Goal: Feedback & Contribution: Submit feedback/report problem

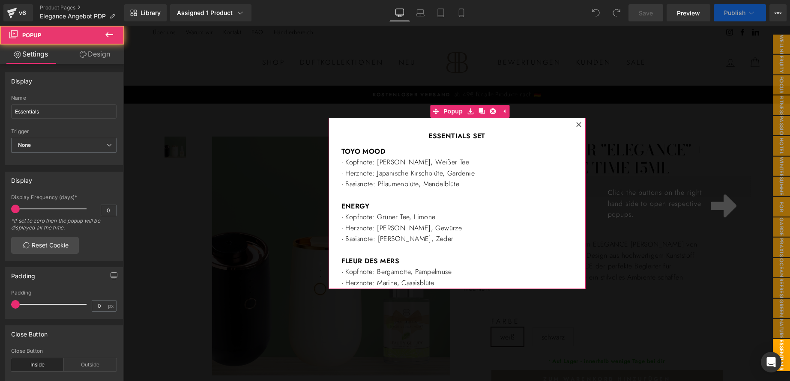
click at [576, 124] on icon at bounding box center [578, 124] width 5 height 5
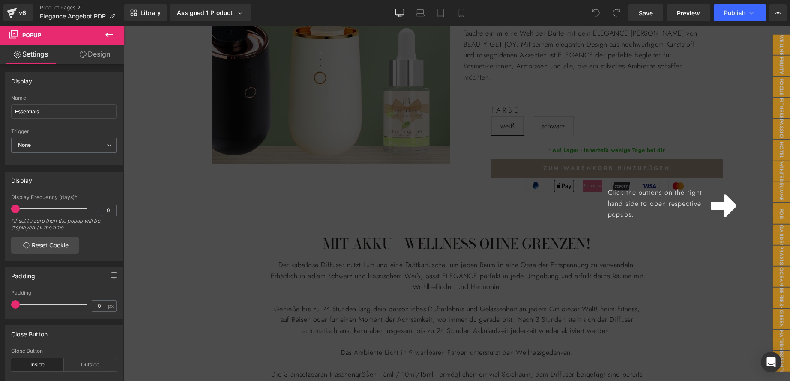
scroll to position [257, 0]
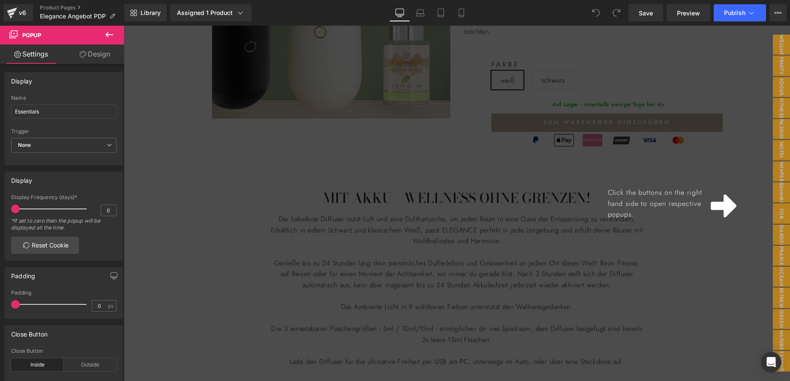
click at [464, 162] on div "Click the buttons on the right hand side to open respective popups." at bounding box center [457, 204] width 666 height 356
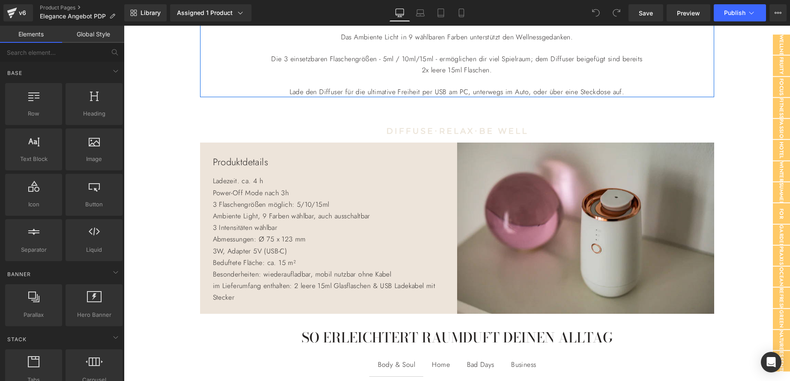
scroll to position [557, 0]
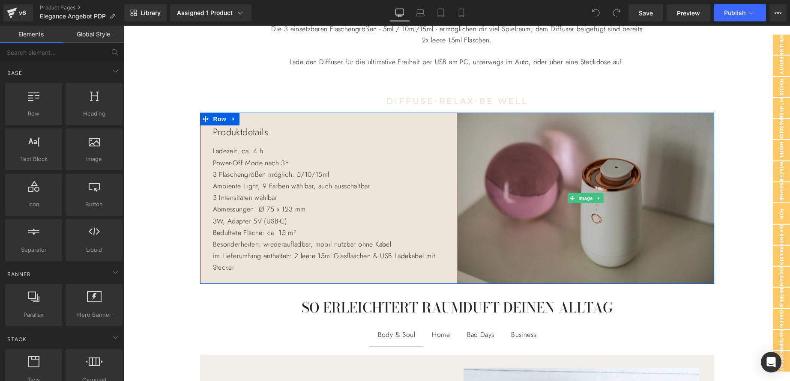
click at [463, 164] on img at bounding box center [585, 198] width 257 height 171
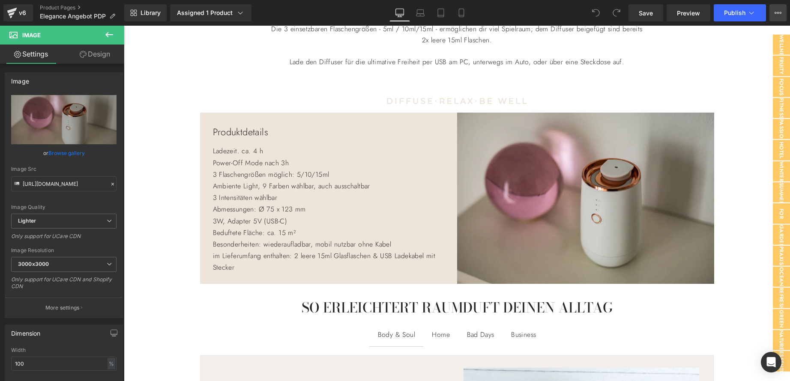
click at [778, 9] on button "View Live Page View with current Template Save Template to Library Schedule Pub…" at bounding box center [778, 12] width 17 height 17
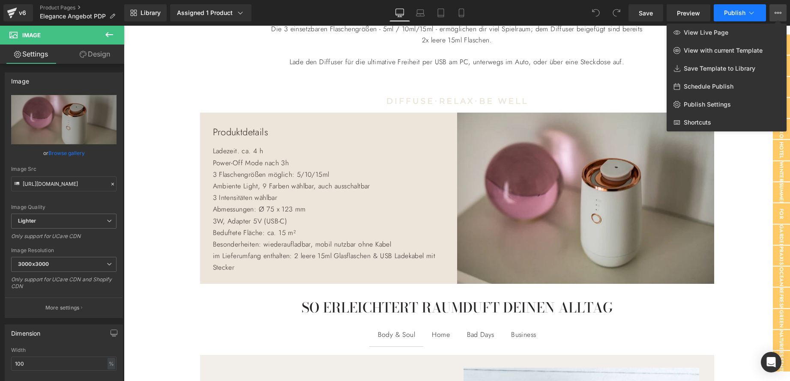
click at [755, 12] on icon at bounding box center [751, 13] width 9 height 9
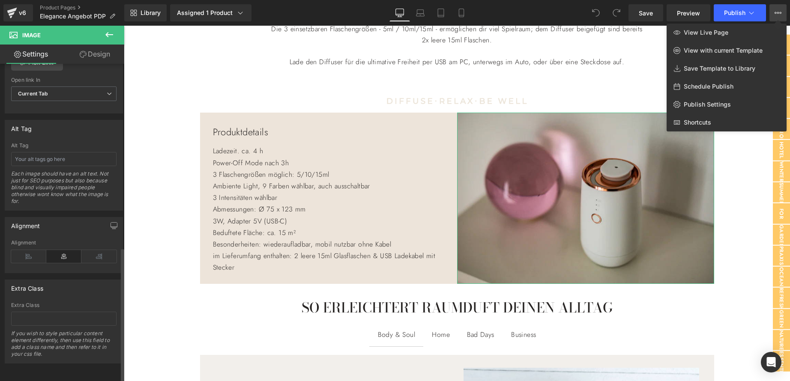
scroll to position [444, 0]
click at [769, 363] on icon "Open Intercom Messenger" at bounding box center [771, 362] width 10 height 11
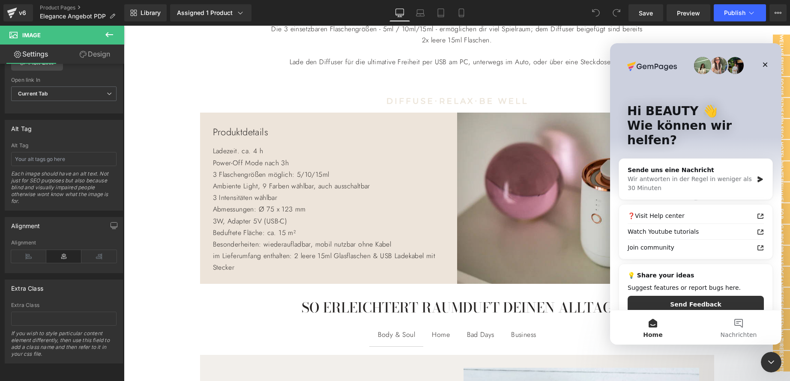
scroll to position [0, 0]
click at [711, 166] on div "Sende uns eine Nachricht" at bounding box center [691, 170] width 126 height 9
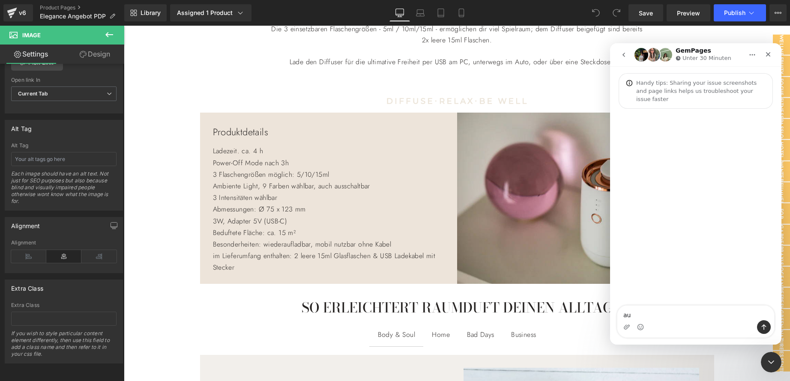
type textarea "a"
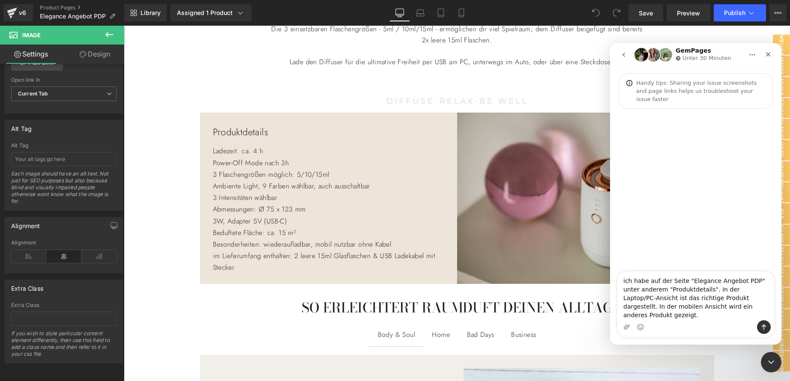
click at [636, 316] on textarea "ich habe auf der Seite "Elegance Angebot PDP" unter anderem "Produktdetails". i…" at bounding box center [696, 296] width 157 height 49
click at [750, 316] on textarea "ich habe auf der Seite "Elegance Angebot PDP" unter anderem "Produktdetails". i…" at bounding box center [696, 296] width 157 height 49
click at [711, 317] on textarea "ich habe auf der Seite "Elegance Angebot PDP" unter anderem "Produktdetails". i…" at bounding box center [696, 296] width 157 height 49
click at [652, 315] on textarea "ich habe auf der Seite "Elegance Angebot PDP" unter anderem "Produktdetails". i…" at bounding box center [696, 291] width 157 height 57
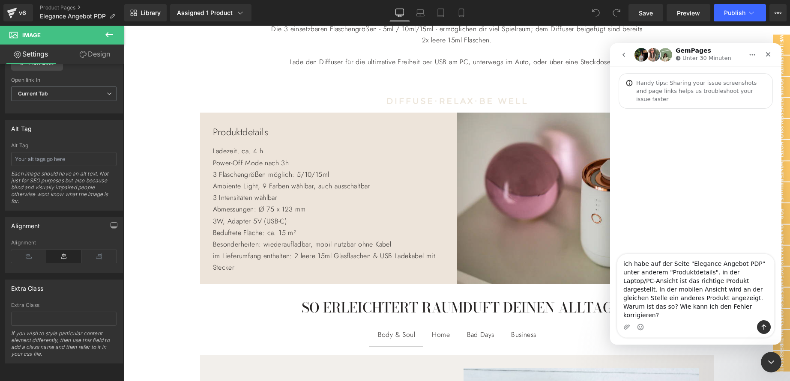
type textarea "ich habe auf der Seite "Elegance Angebot PDP" unter anderem "Produktdetails". i…"
click at [763, 326] on icon "Sende eine Nachricht…" at bounding box center [764, 327] width 7 height 7
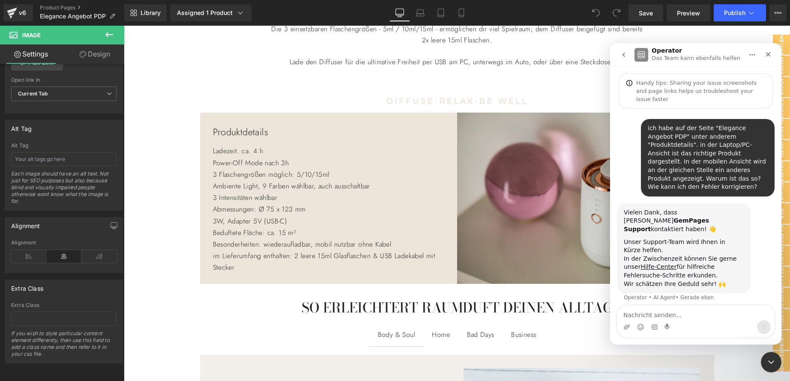
click at [414, 167] on div at bounding box center [395, 178] width 790 height 356
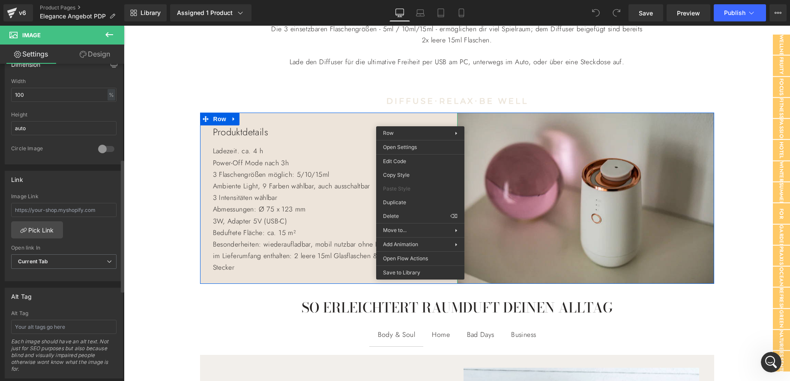
scroll to position [300, 0]
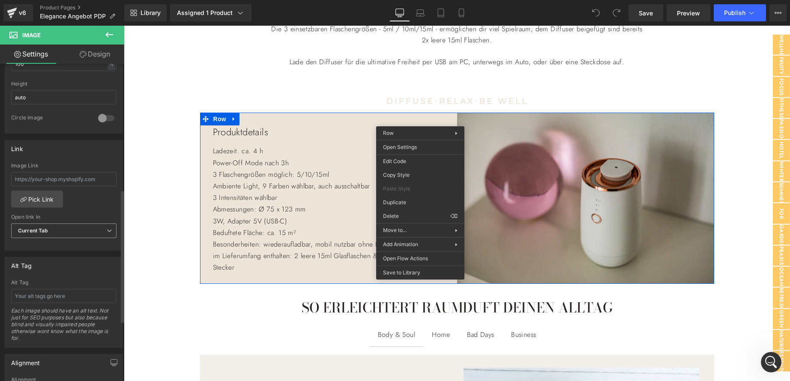
click at [107, 231] on icon at bounding box center [109, 230] width 5 height 5
click at [99, 202] on div "Image Link Pick Link Current Tab New Tab Open link In Current Tab Current Tab N…" at bounding box center [62, 207] width 114 height 88
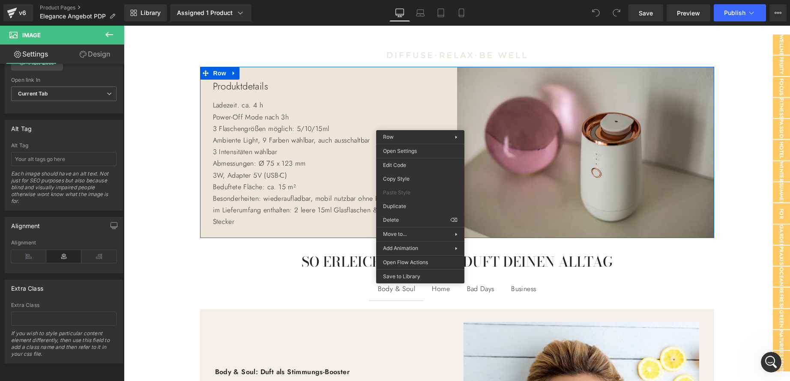
scroll to position [514, 0]
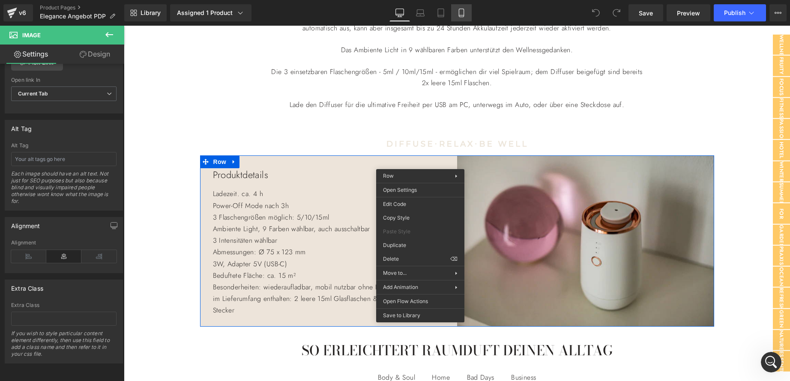
click at [464, 12] on icon at bounding box center [461, 13] width 5 height 8
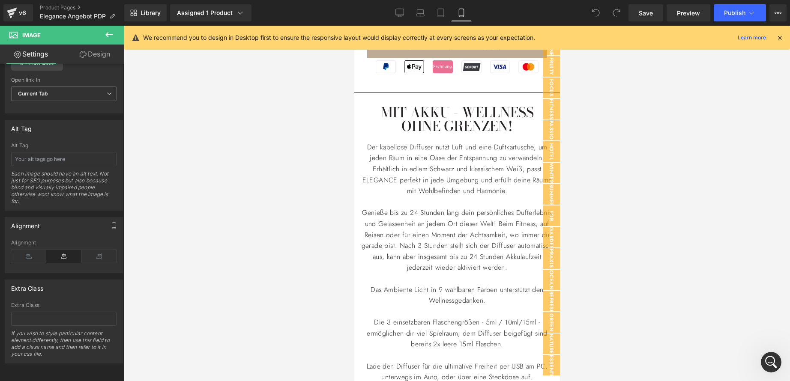
scroll to position [0, 0]
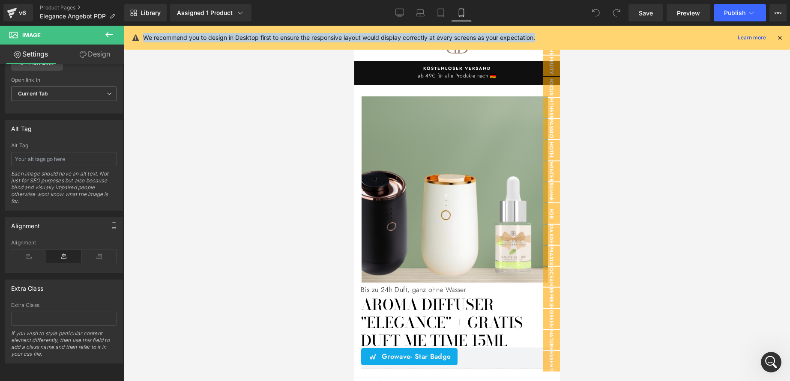
drag, startPoint x: 541, startPoint y: 34, endPoint x: 142, endPoint y: 41, distance: 399.1
click at [142, 41] on div "We recommend you to design in Desktop first to ensure the responsive layout wou…" at bounding box center [457, 38] width 666 height 24
copy p "We recommend you to design in Desktop first to ensure the responsive layout wou…"
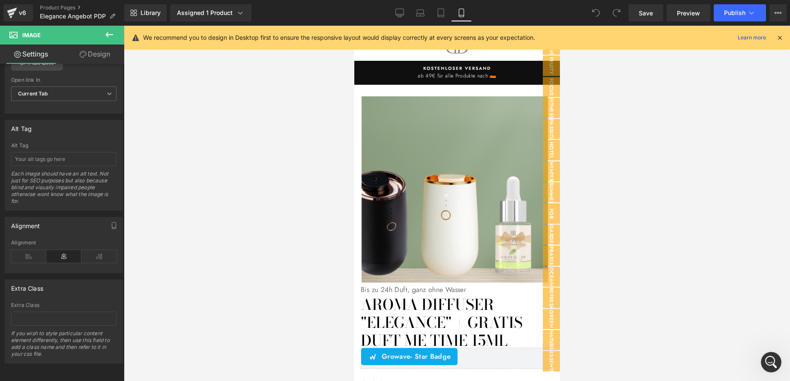
click at [780, 38] on icon at bounding box center [780, 38] width 8 height 8
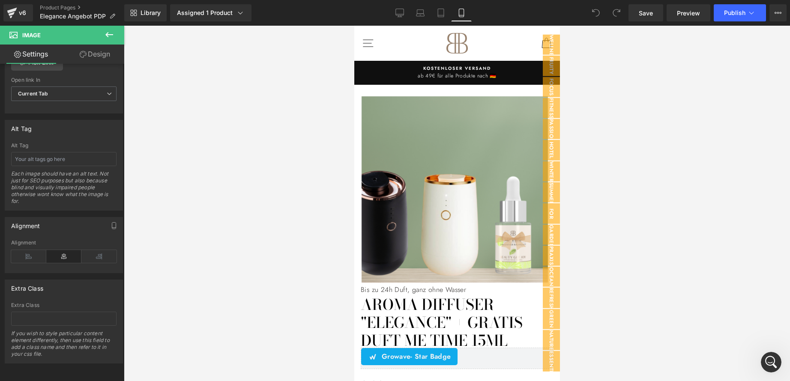
click at [669, 129] on div at bounding box center [457, 204] width 666 height 356
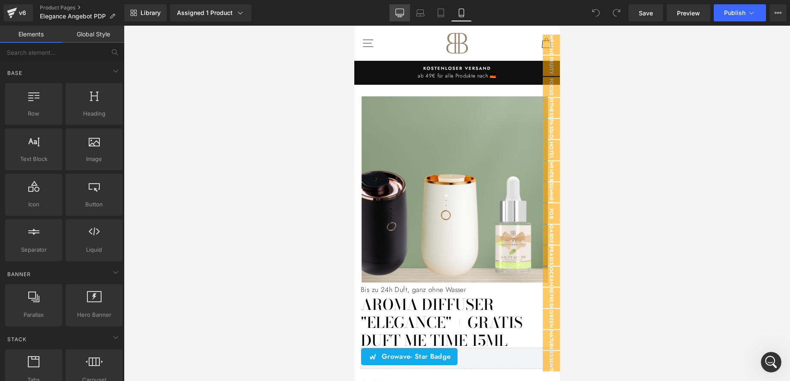
click at [396, 12] on icon at bounding box center [400, 12] width 8 height 6
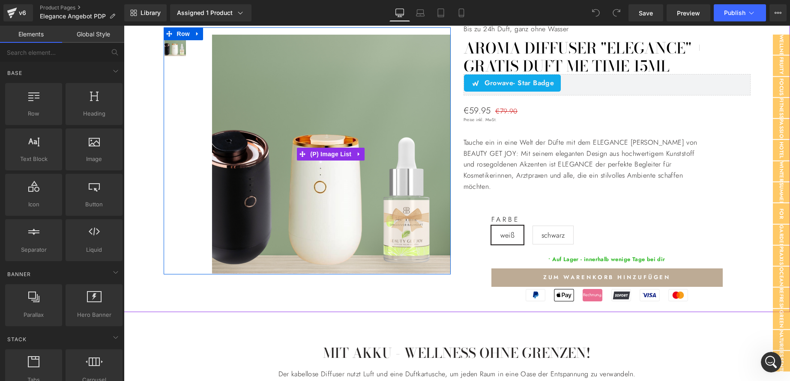
scroll to position [78, 0]
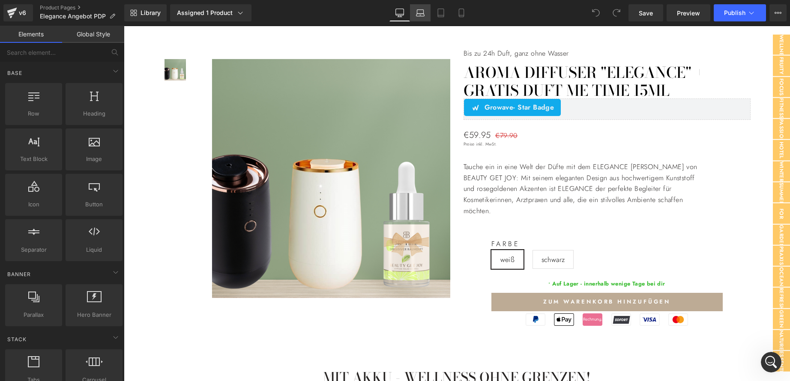
click at [421, 16] on icon at bounding box center [421, 15] width 8 height 3
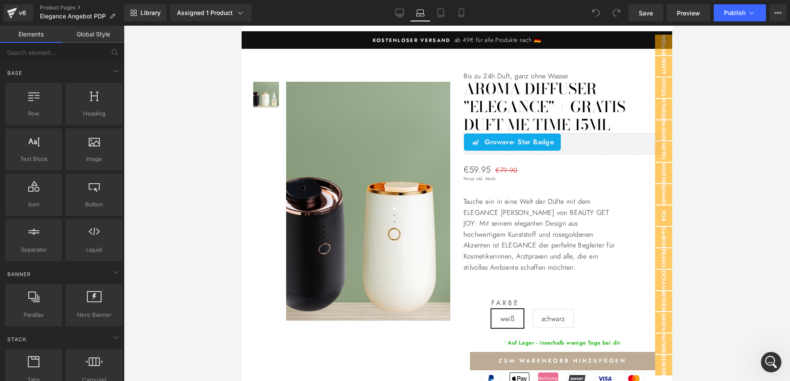
scroll to position [101, 0]
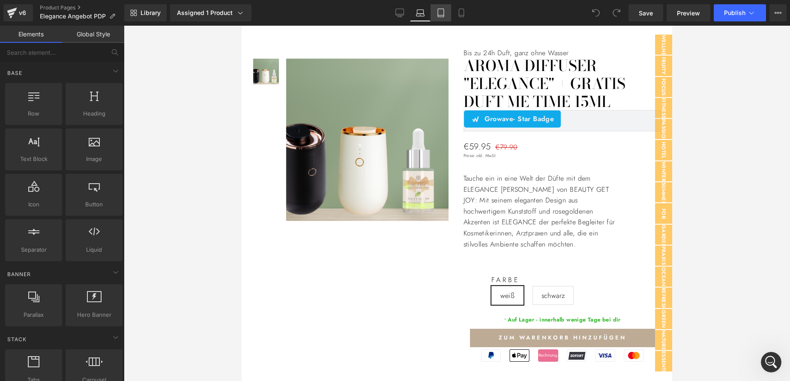
click at [437, 12] on icon at bounding box center [441, 13] width 9 height 9
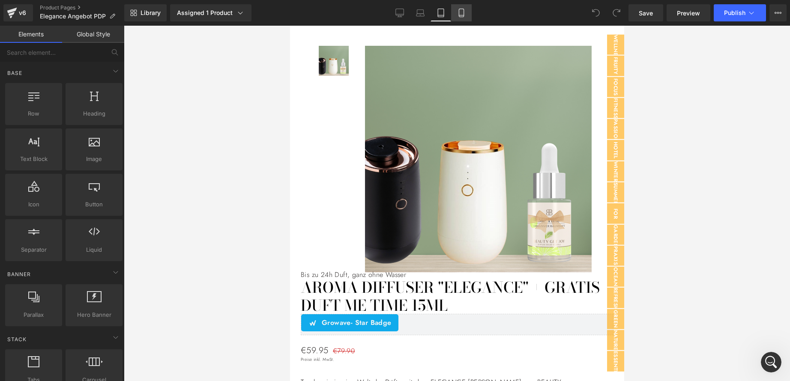
click at [461, 14] on icon at bounding box center [461, 13] width 9 height 9
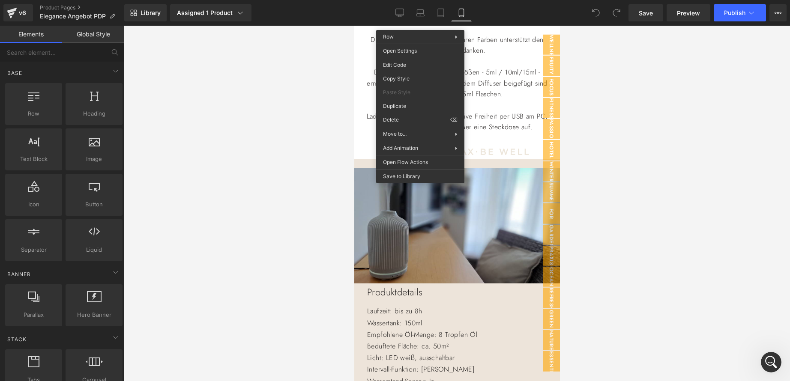
scroll to position [835, 0]
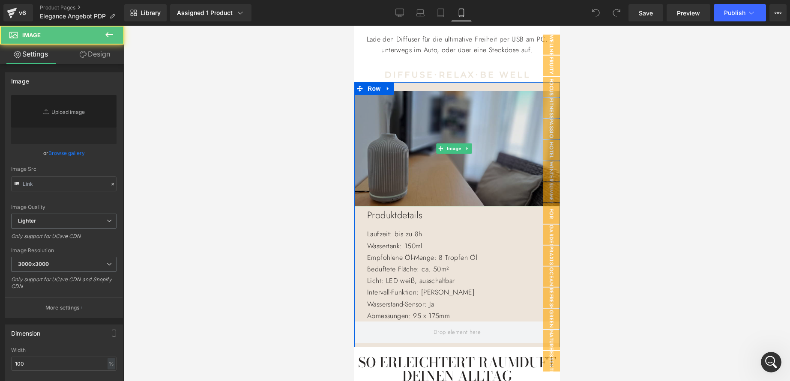
click at [441, 132] on img at bounding box center [457, 149] width 206 height 116
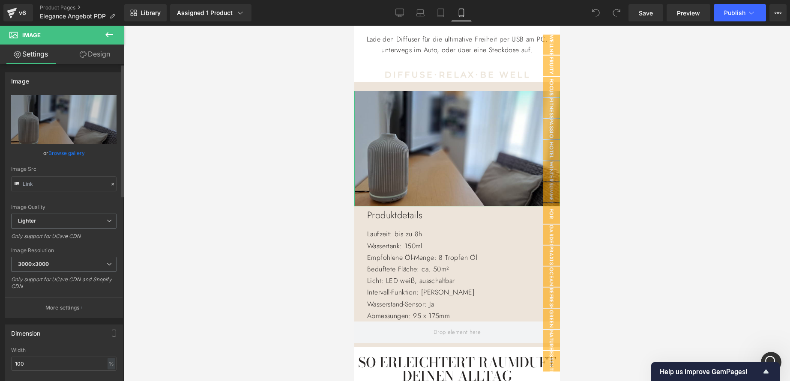
click at [71, 154] on link "Browse gallery" at bounding box center [66, 153] width 36 height 15
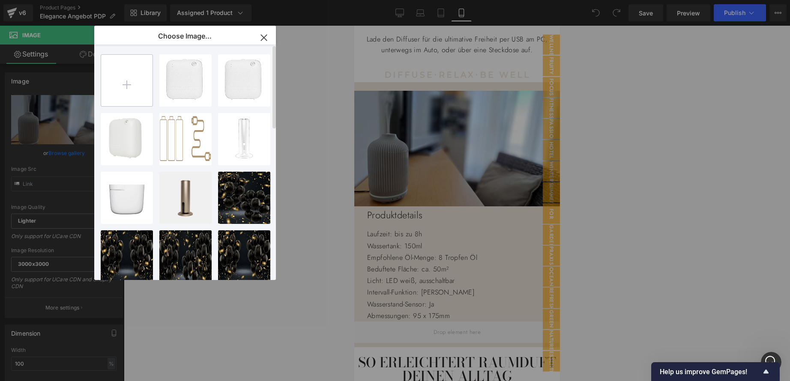
click at [127, 86] on input "file" at bounding box center [126, 80] width 51 height 51
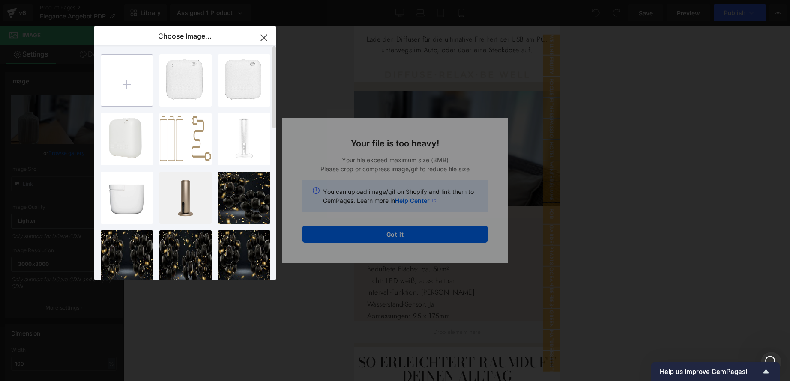
click at [125, 84] on input "file" at bounding box center [126, 80] width 51 height 51
type input "C:\fakepath\ELEGANCE mit Glaskugel auf Hintergrund ppp M.png"
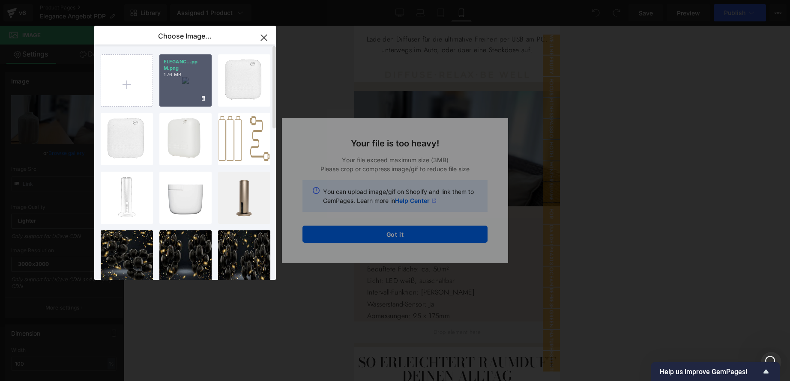
click at [196, 70] on p "ELEGANC...pp M.png" at bounding box center [186, 65] width 44 height 13
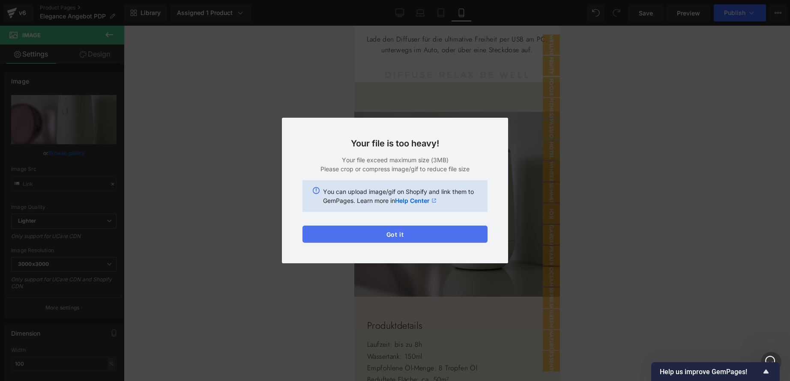
click at [395, 231] on button "Got it" at bounding box center [395, 234] width 185 height 17
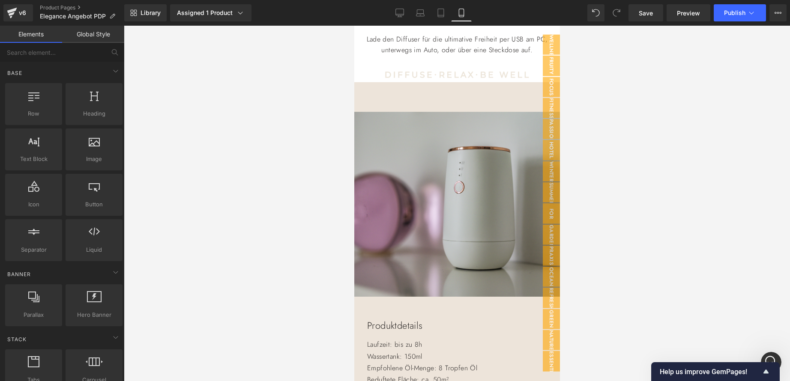
click at [300, 232] on div at bounding box center [457, 204] width 666 height 356
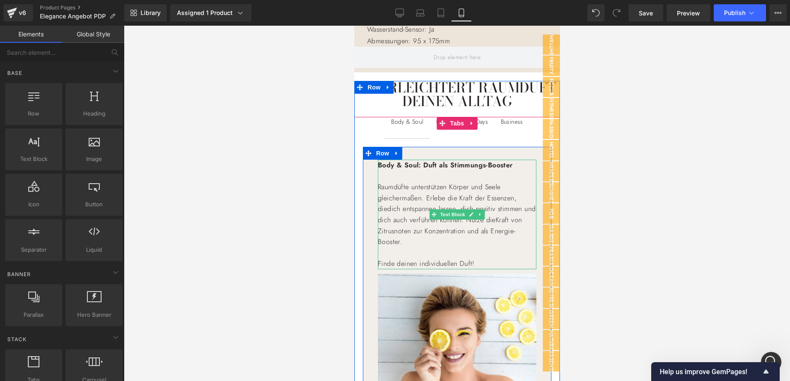
scroll to position [1007, 0]
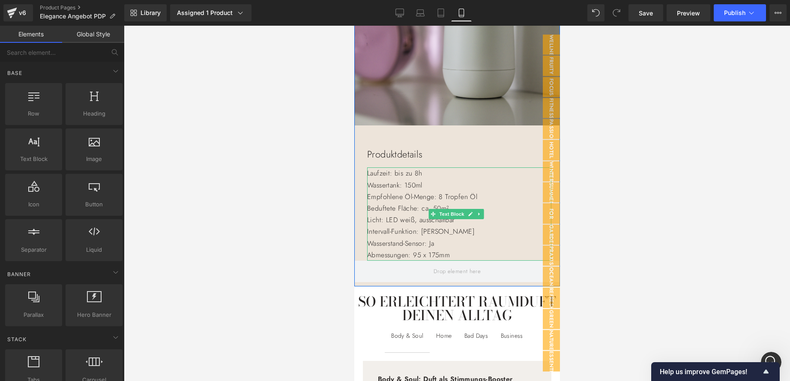
click at [460, 258] on p "Abmessungen: 95 x 175mm" at bounding box center [459, 255] width 184 height 12
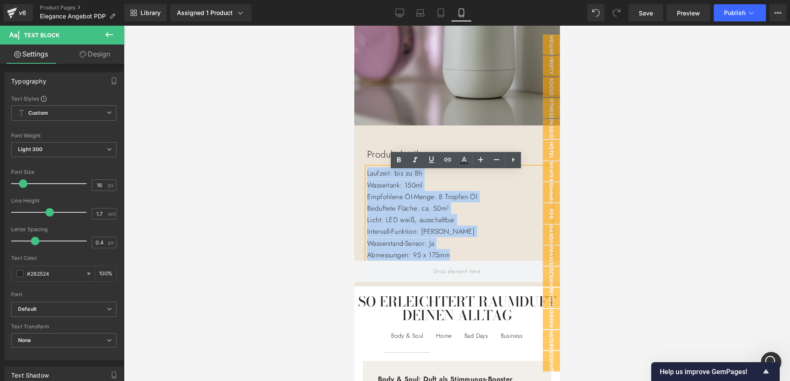
drag, startPoint x: 460, startPoint y: 258, endPoint x: 367, endPoint y: 174, distance: 125.3
click at [367, 174] on div "Laufzeit: bis zu 8h Wassertank: 150ml Empfohlene Öl-Menge: 8 Tropfen Öl Bedufte…" at bounding box center [459, 214] width 184 height 93
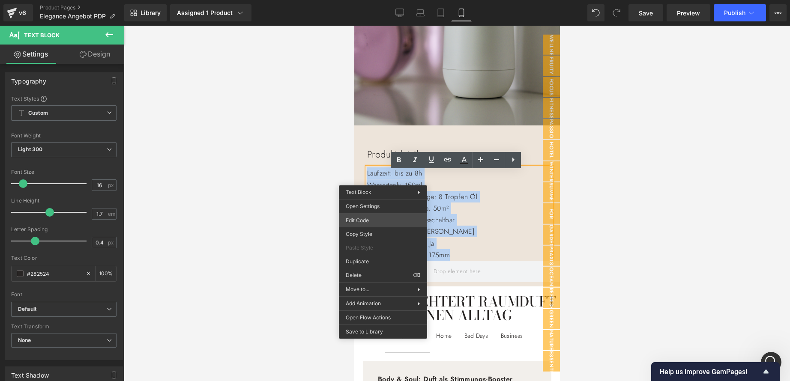
click at [378, 0] on div "You are previewing how the will restyle your page. You can not edit Elements in…" at bounding box center [395, 0] width 790 height 0
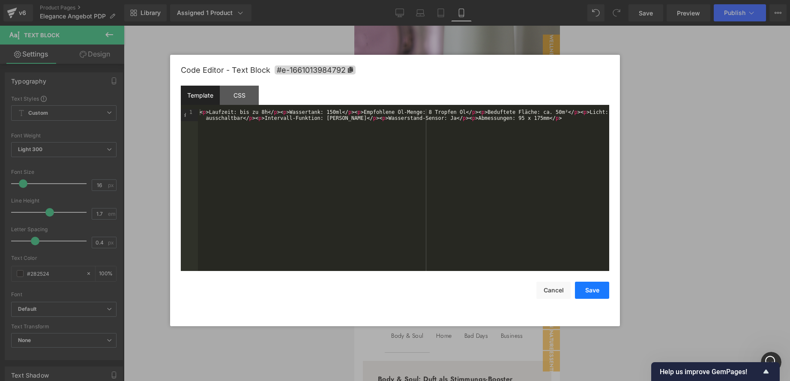
click at [594, 291] on button "Save" at bounding box center [592, 290] width 34 height 17
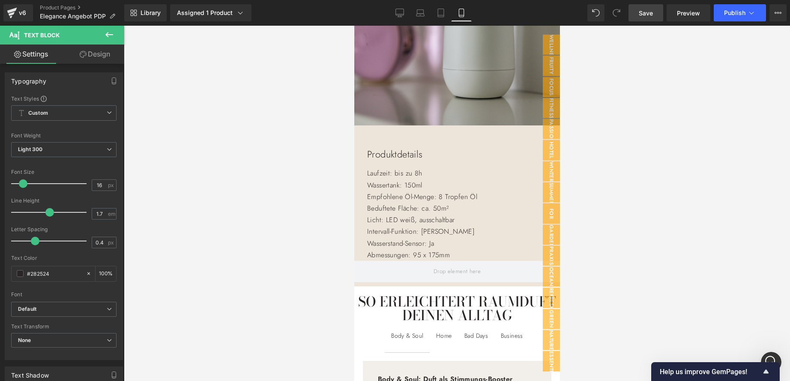
click at [647, 15] on span "Save" at bounding box center [646, 13] width 14 height 9
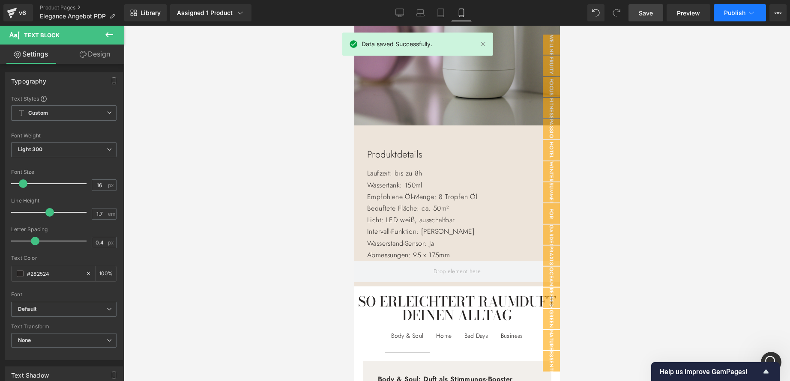
click at [735, 13] on span "Publish" at bounding box center [734, 12] width 21 height 7
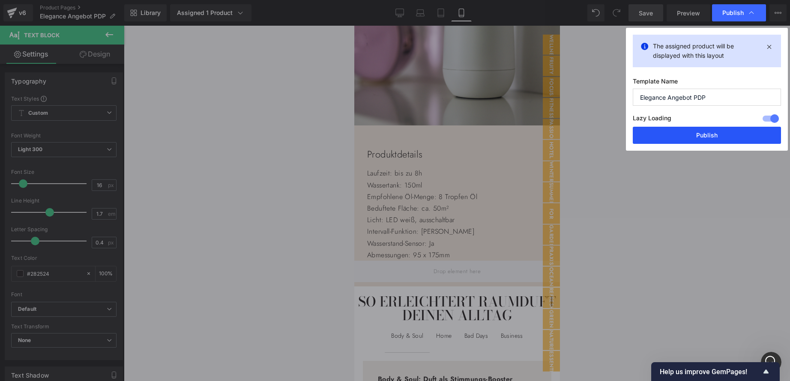
click at [710, 136] on button "Publish" at bounding box center [707, 135] width 148 height 17
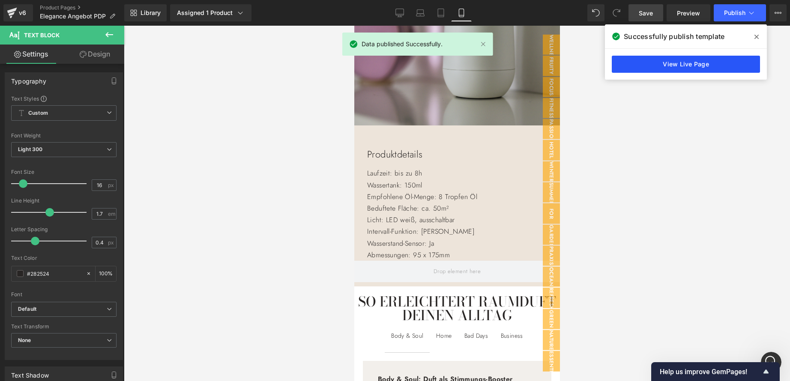
click at [688, 63] on link "View Live Page" at bounding box center [686, 64] width 148 height 17
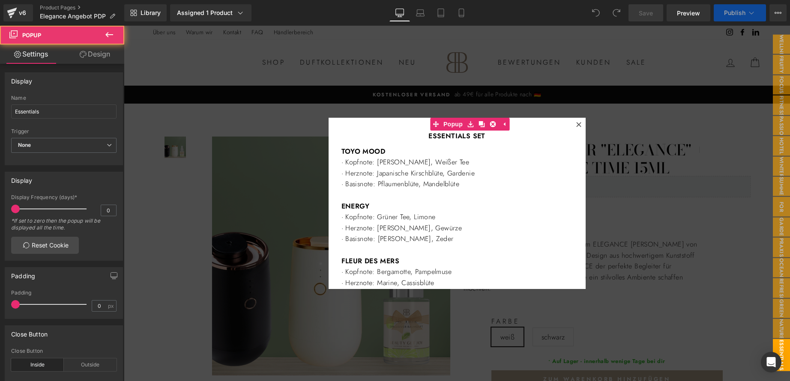
click at [579, 123] on div at bounding box center [579, 125] width 10 height 10
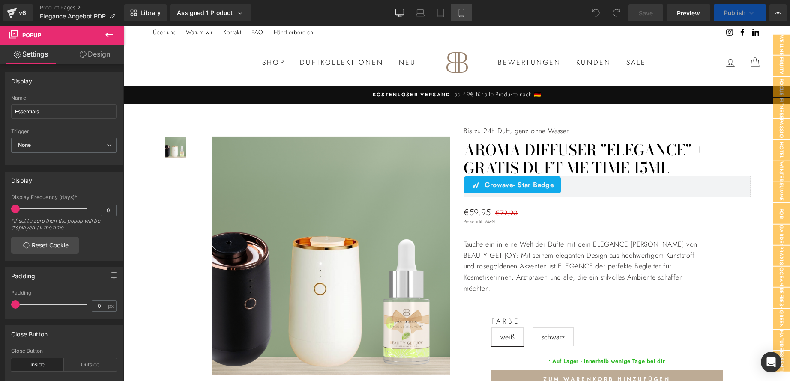
click at [463, 15] on icon at bounding box center [461, 15] width 5 height 0
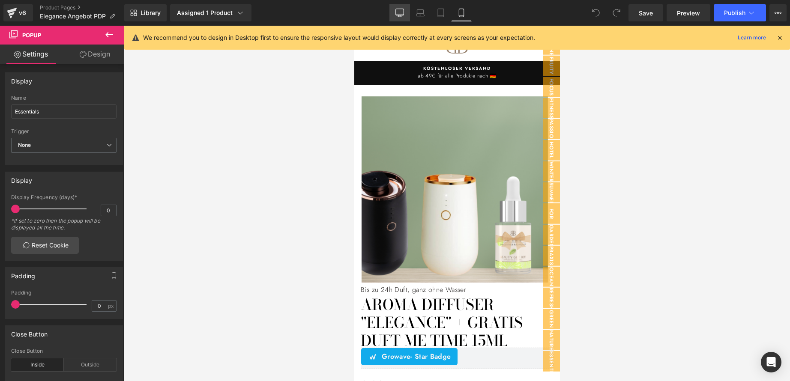
click at [399, 9] on icon at bounding box center [400, 13] width 9 height 9
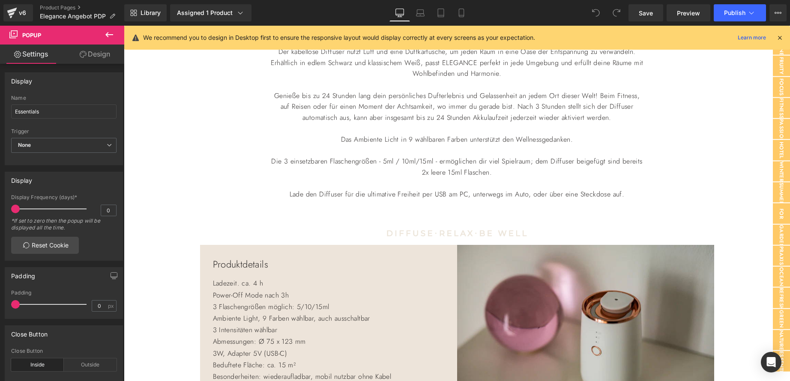
scroll to position [557, 0]
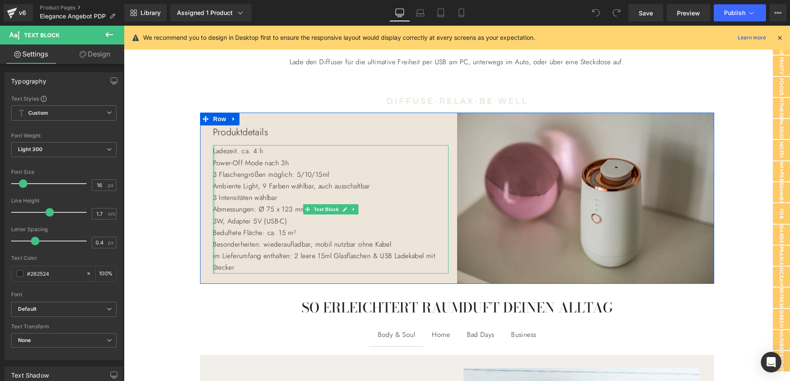
drag, startPoint x: 253, startPoint y: 268, endPoint x: 211, endPoint y: 153, distance: 121.9
click at [213, 153] on div "Ladezeit. ca. 4 h Power-Off Mode nach 3h 3 Flaschengrößen möglich: 5/10/15ml Am…" at bounding box center [331, 209] width 236 height 128
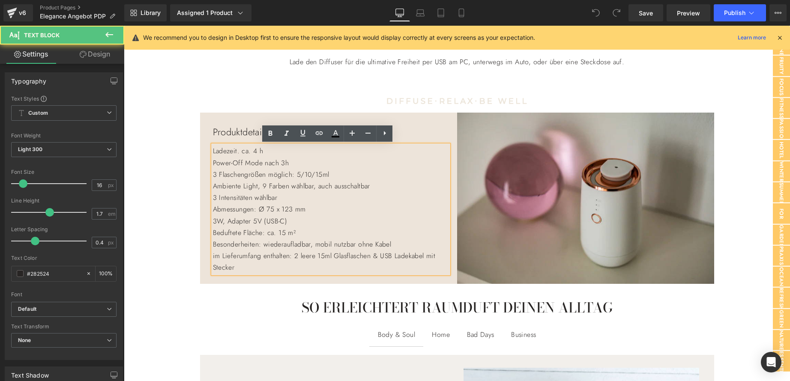
scroll to position [552, 0]
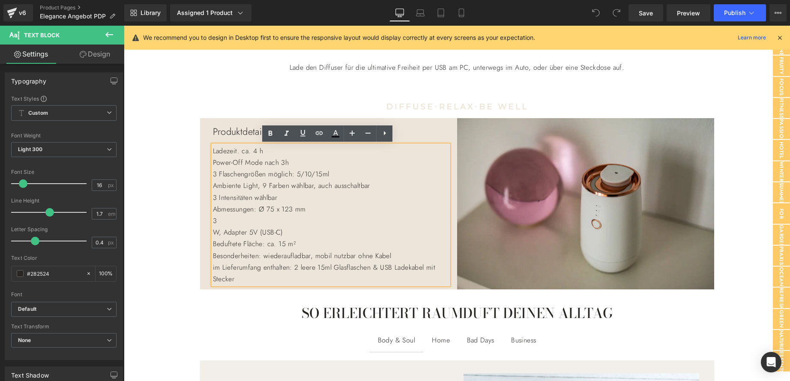
click at [247, 279] on p "im Lieferumfang enthalten: 2 leere 15ml Glasflaschen & USB Ladekabel mit Stecker" at bounding box center [331, 273] width 236 height 23
click at [256, 222] on p "3" at bounding box center [331, 221] width 236 height 12
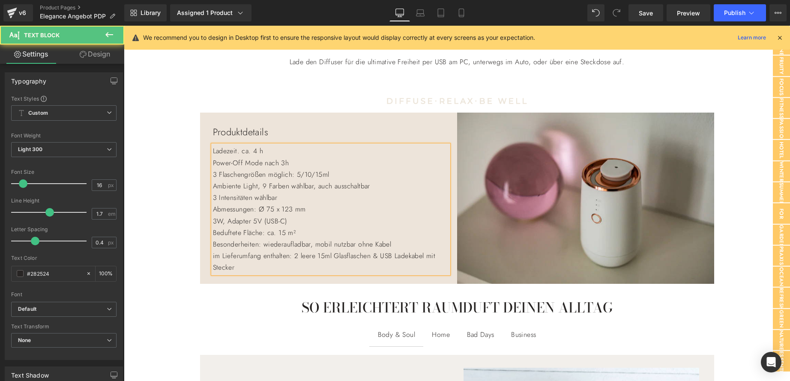
click at [254, 267] on p "im Lieferumfang enthalten: 2 leere 15ml Glasflaschen & USB Ladekabel mit Stecker" at bounding box center [331, 261] width 236 height 23
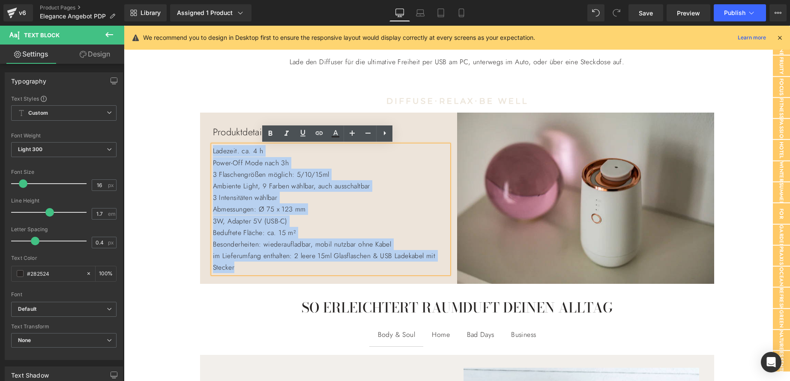
drag, startPoint x: 254, startPoint y: 267, endPoint x: 210, endPoint y: 151, distance: 123.5
click at [213, 151] on div "Ladezeit. ca. 4 h Power-Off Mode nach 3h 3 Flaschengrößen möglich: 5/10/15ml Am…" at bounding box center [331, 209] width 236 height 128
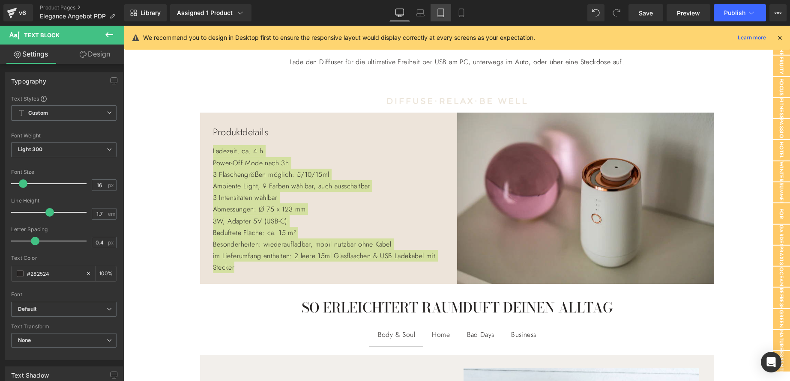
click at [440, 16] on icon at bounding box center [441, 13] width 9 height 9
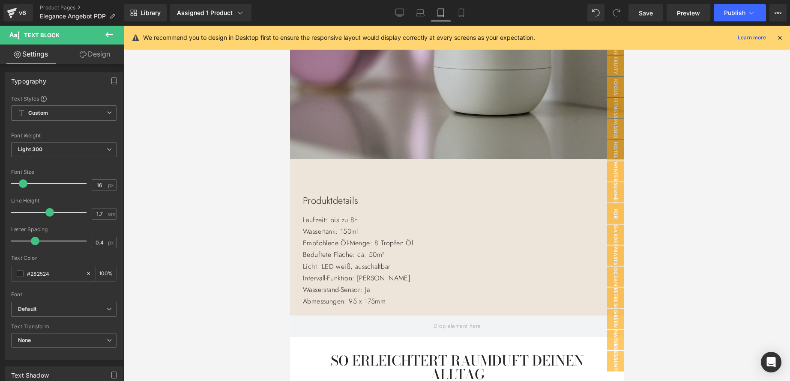
scroll to position [1071, 0]
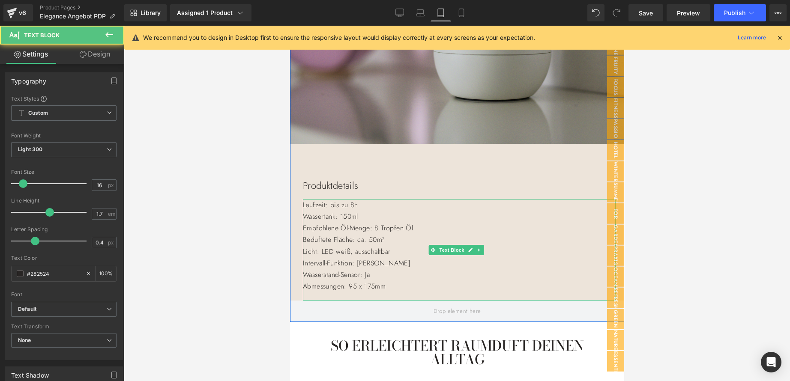
click at [389, 292] on p "Abmessungen: 95 x 175mm" at bounding box center [459, 287] width 313 height 12
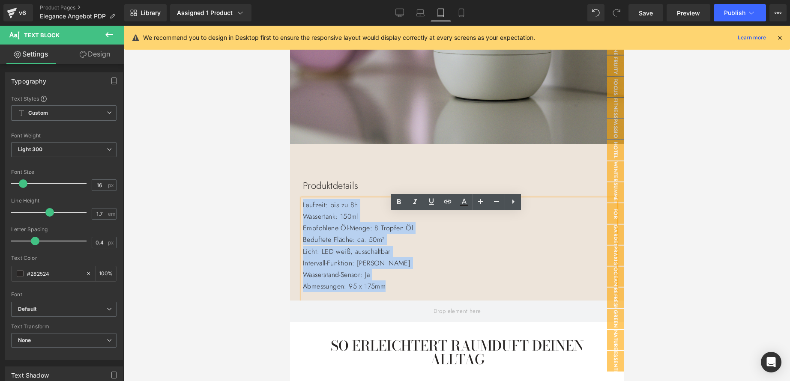
drag, startPoint x: 394, startPoint y: 301, endPoint x: 303, endPoint y: 217, distance: 124.1
click at [303, 217] on div "Laufzeit: bis zu 8h Wassertank: 150ml Empfohlene Öl-Menge: 8 Tropfen Öl Bedufte…" at bounding box center [459, 250] width 313 height 102
click at [279, 286] on div "You are previewing how the will restyle your page. You can not edit Elements in…" at bounding box center [395, 198] width 790 height 396
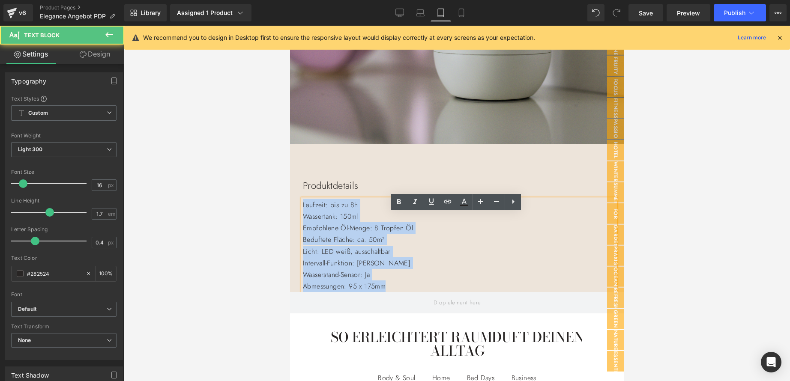
click at [401, 292] on p "Abmessungen: 95 x 175mm" at bounding box center [459, 287] width 313 height 12
click at [402, 292] on p "Abmessungen: 95 x 175mm" at bounding box center [459, 287] width 313 height 12
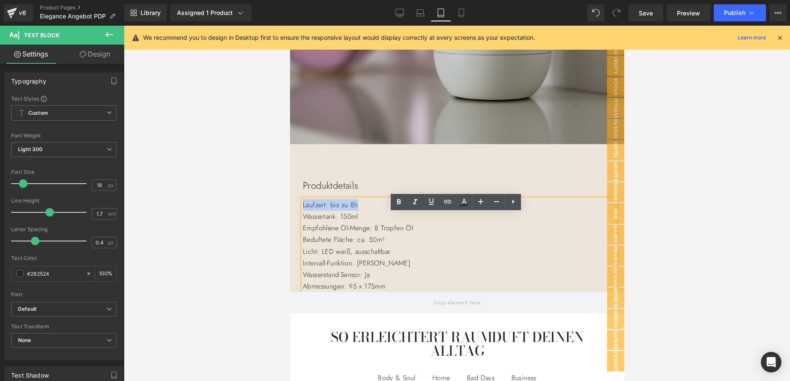
drag, startPoint x: 374, startPoint y: 219, endPoint x: 299, endPoint y: 220, distance: 74.6
click at [299, 220] on div "Image Produktdetails Text Block Laufzeit: bis zu 8h Wassertank: 150ml Empfohlen…" at bounding box center [457, 50] width 334 height 483
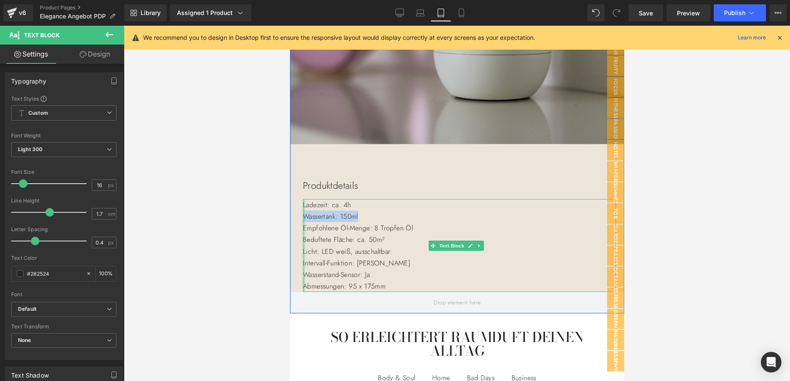
drag, startPoint x: 366, startPoint y: 230, endPoint x: 302, endPoint y: 230, distance: 63.9
click at [303, 230] on div "Ladezeit: ca. 4h Wassertank: 150ml Empfohlene Öl-Menge: 8 Tropfen Öl Beduftete …" at bounding box center [459, 245] width 313 height 93
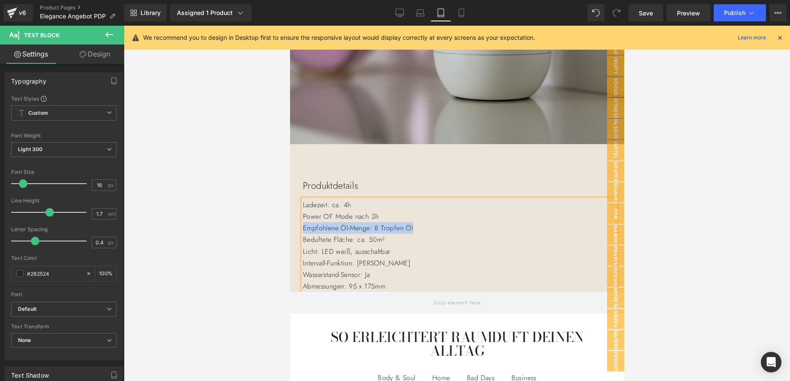
drag, startPoint x: 425, startPoint y: 243, endPoint x: 303, endPoint y: 238, distance: 122.6
click at [303, 234] on p "Empfohlene Öl-Menge: 8 Tropfen Öl" at bounding box center [459, 228] width 313 height 12
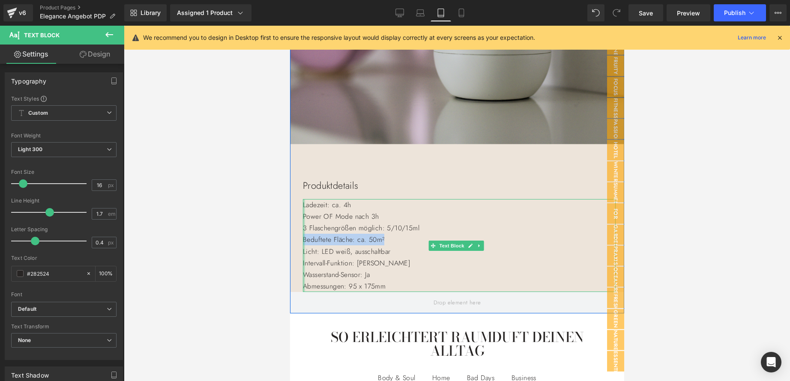
drag, startPoint x: 403, startPoint y: 252, endPoint x: 302, endPoint y: 253, distance: 101.1
click at [303, 253] on div "Ladezeit: ca. 4h Power OF Mode nach 3h 3 Flaschengrößen möglich: 5/10/15ml Bedu…" at bounding box center [459, 245] width 313 height 93
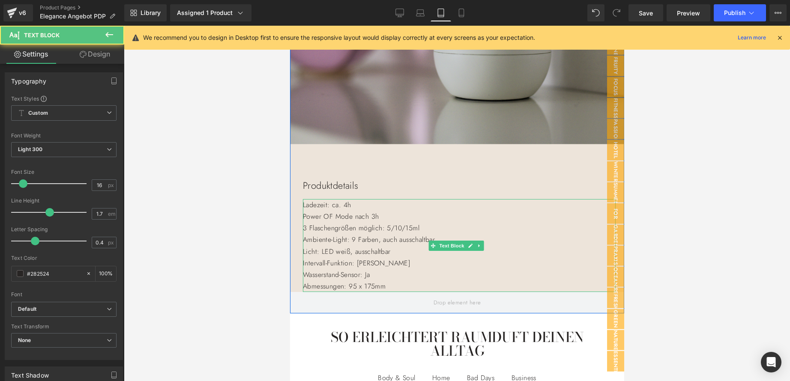
click at [355, 246] on p "Ambiente-Light: 9 Farben, auch ausschaltbar" at bounding box center [459, 240] width 313 height 12
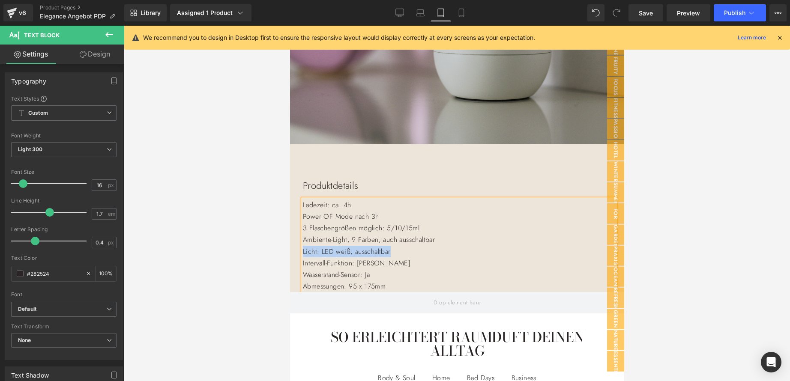
drag, startPoint x: 407, startPoint y: 265, endPoint x: 303, endPoint y: 265, distance: 104.1
click at [303, 258] on p "Licht: LED weiß, ausschaltbar" at bounding box center [459, 252] width 313 height 12
drag, startPoint x: 373, startPoint y: 276, endPoint x: 301, endPoint y: 276, distance: 72.0
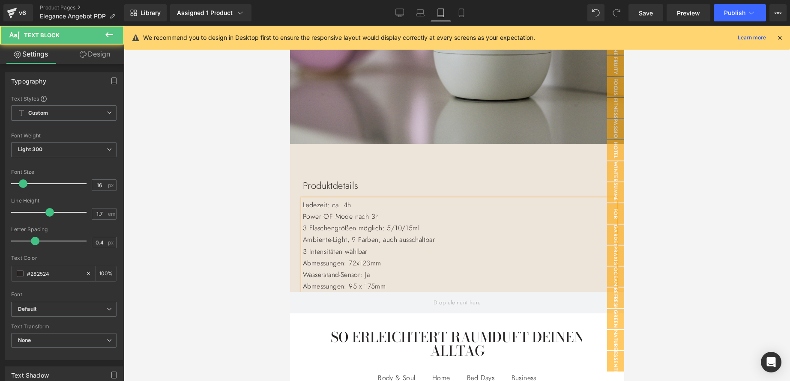
click at [361, 269] on p "Abmessungen: 72x123mm" at bounding box center [459, 264] width 313 height 12
click at [378, 269] on p "Abmessungen: 75mm x123mm" at bounding box center [459, 264] width 313 height 12
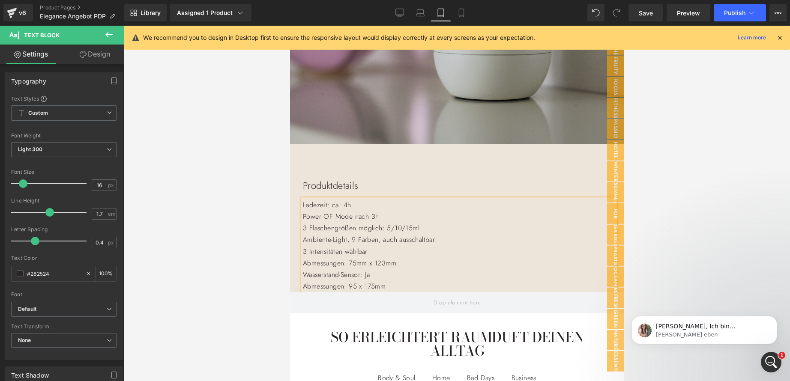
scroll to position [0, 0]
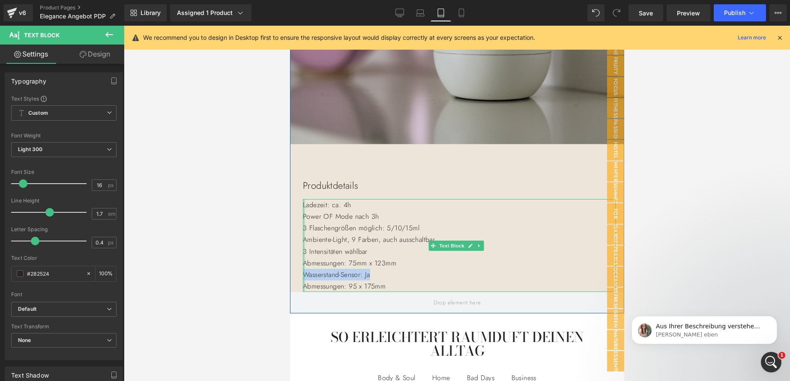
drag, startPoint x: 389, startPoint y: 289, endPoint x: 303, endPoint y: 288, distance: 86.1
click at [303, 288] on div "Ladezeit: ca. 4h Power OF Mode nach 3h 3 Flaschengrößen möglich: 5/10/15ml Ambi…" at bounding box center [459, 245] width 313 height 93
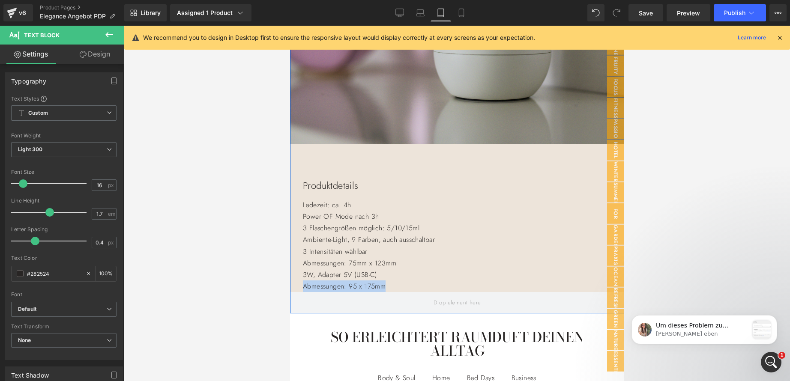
drag, startPoint x: 393, startPoint y: 301, endPoint x: 301, endPoint y: 299, distance: 92.2
click at [301, 292] on div "Image Produktdetails Text Block Ladezeit: ca. 4h Power OF Mode nach 3h 3 Flasch…" at bounding box center [457, 50] width 334 height 483
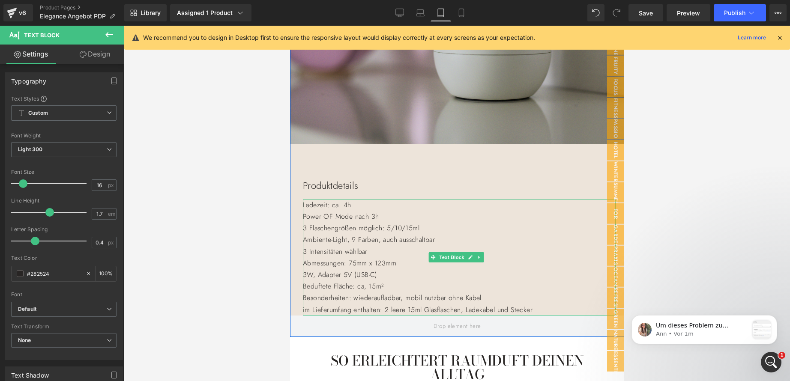
click at [478, 316] on p "im Lieferumfang enthalten: 2 leere 15ml Glasflaschen, Ladekabel und Stecker" at bounding box center [459, 310] width 313 height 12
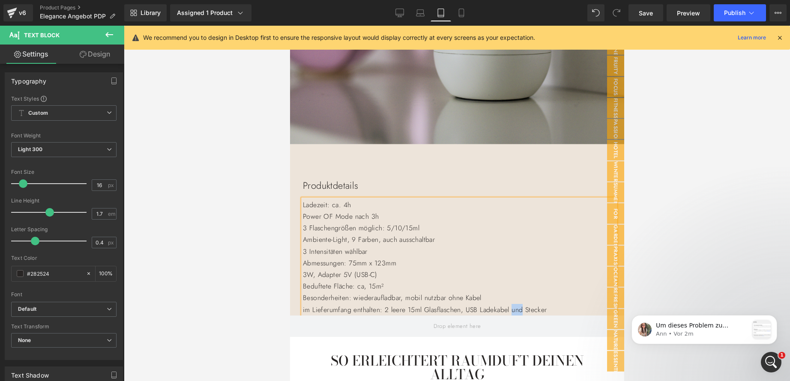
drag, startPoint x: 542, startPoint y: 325, endPoint x: 531, endPoint y: 324, distance: 10.8
click at [531, 316] on p "im Lieferumfang enthalten: 2 leere 15ml Glasflaschen, USB Ladekabel und Stecker" at bounding box center [459, 310] width 313 height 12
click at [646, 12] on span "Save" at bounding box center [646, 13] width 14 height 9
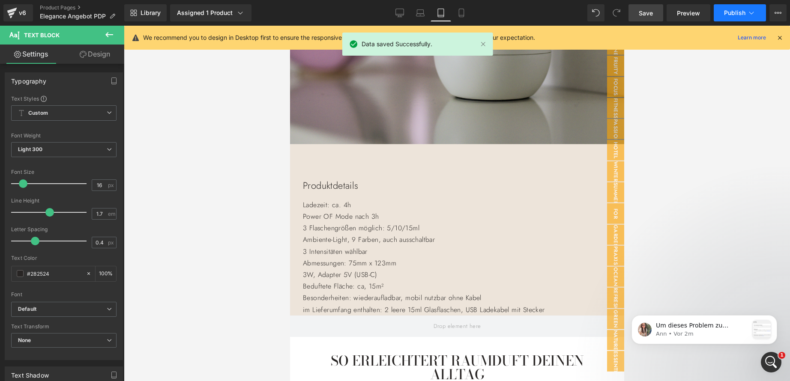
click at [747, 10] on button "Publish" at bounding box center [740, 12] width 52 height 17
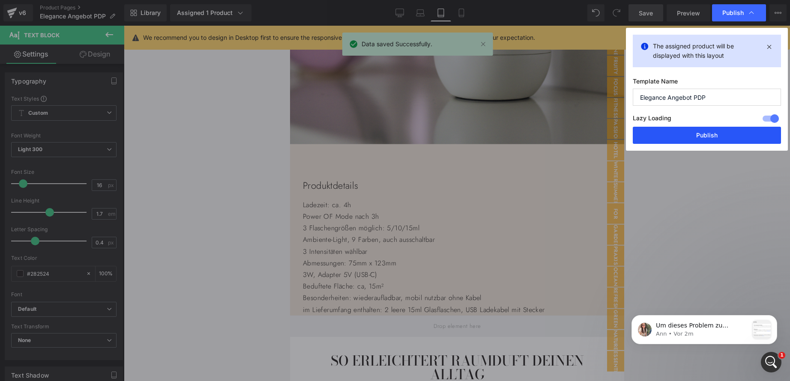
click at [707, 140] on button "Publish" at bounding box center [707, 135] width 148 height 17
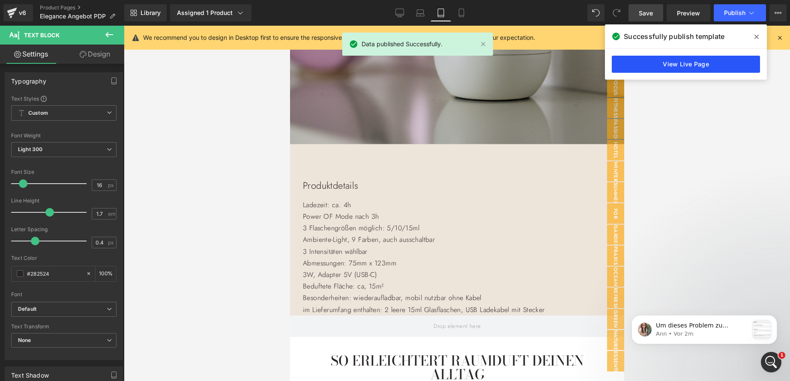
click at [699, 61] on link "View Live Page" at bounding box center [686, 64] width 148 height 17
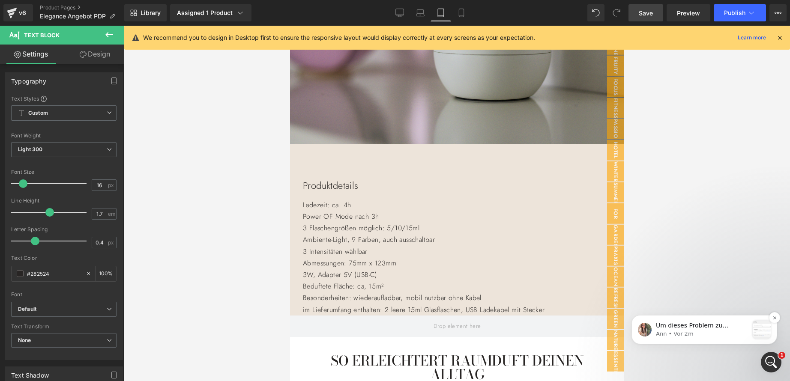
click at [705, 332] on p "Ann • Vor 2m" at bounding box center [702, 334] width 93 height 8
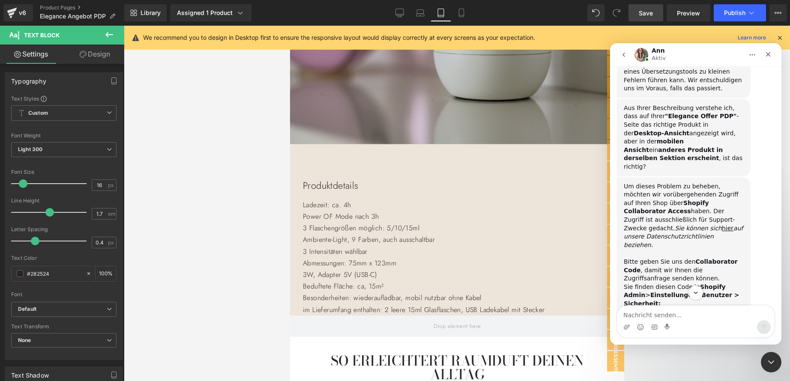
scroll to position [377, 0]
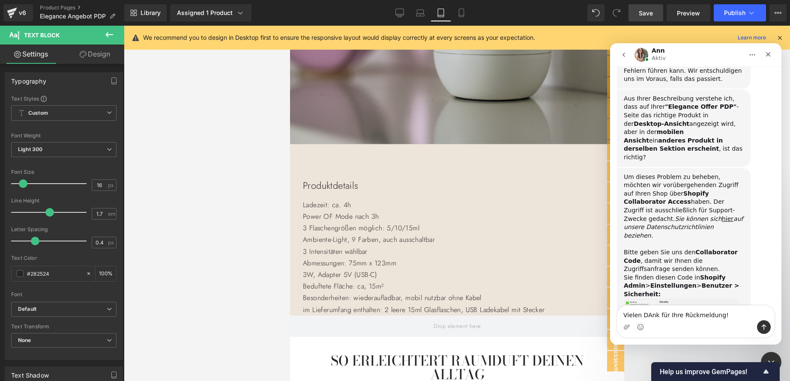
click at [648, 316] on textarea "Vielen DAnk für Ihre Rückmeldung!" at bounding box center [696, 313] width 157 height 15
click at [732, 315] on textarea "Vielen Dank für Ihre Rückmeldung!" at bounding box center [696, 313] width 157 height 15
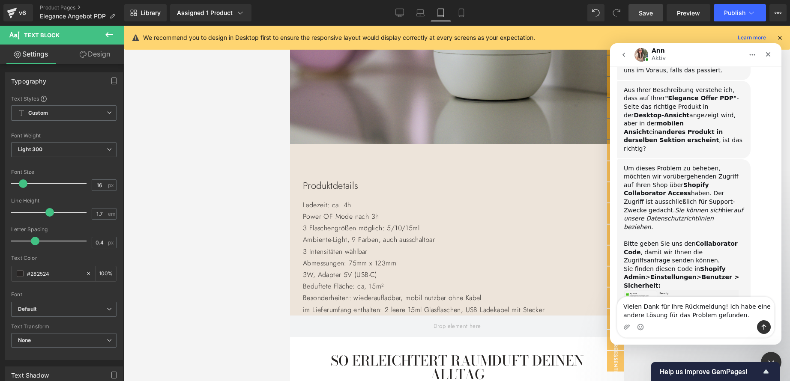
type textarea "Vielen Dank für Ihre Rückmeldung! Ich habe eine andere Lösung für das Problem g…"
click at [763, 327] on icon "Sende eine Nachricht…" at bounding box center [764, 327] width 7 height 7
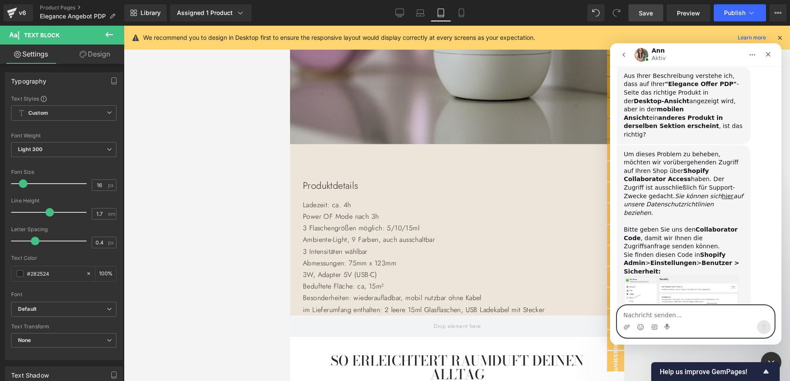
scroll to position [405, 0]
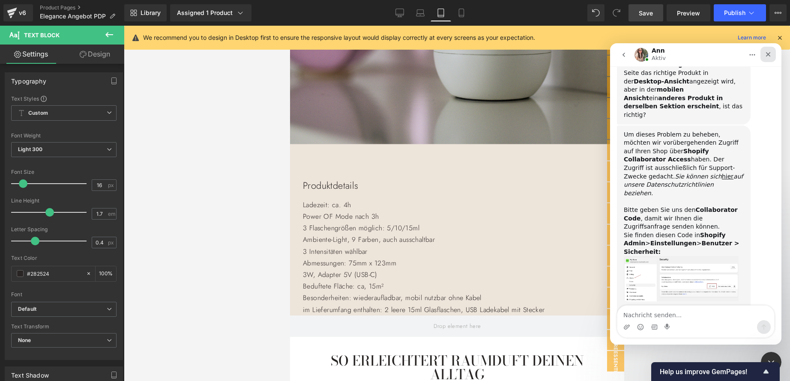
click at [770, 54] on icon "Schließen" at bounding box center [768, 54] width 7 height 7
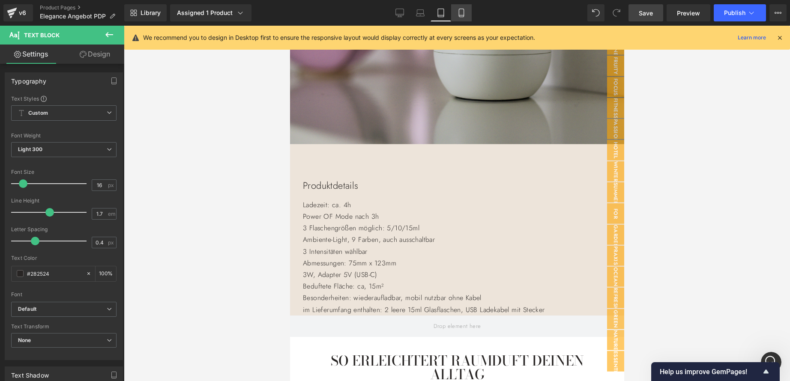
click at [466, 15] on link "Mobile" at bounding box center [461, 12] width 21 height 17
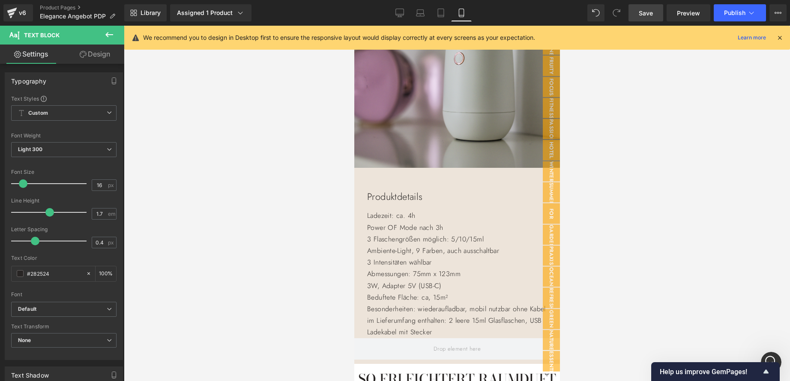
scroll to position [438, 0]
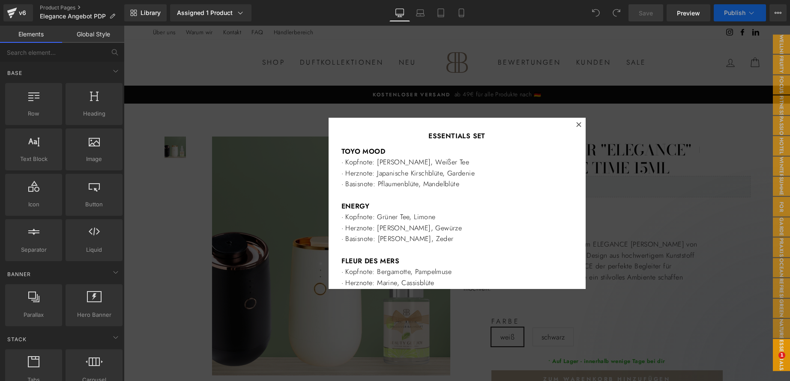
click at [576, 124] on icon at bounding box center [578, 124] width 5 height 5
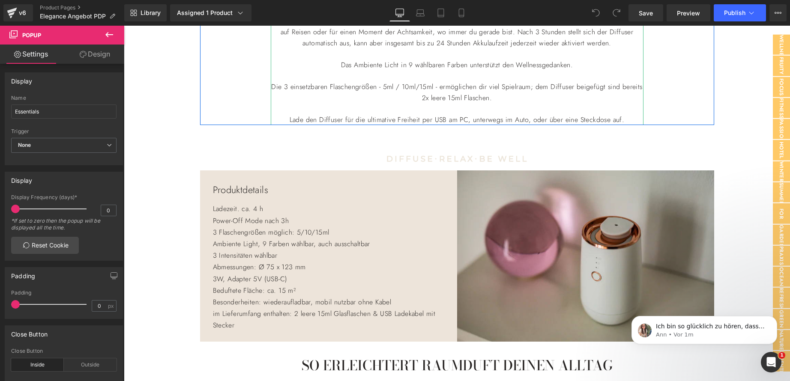
scroll to position [514, 0]
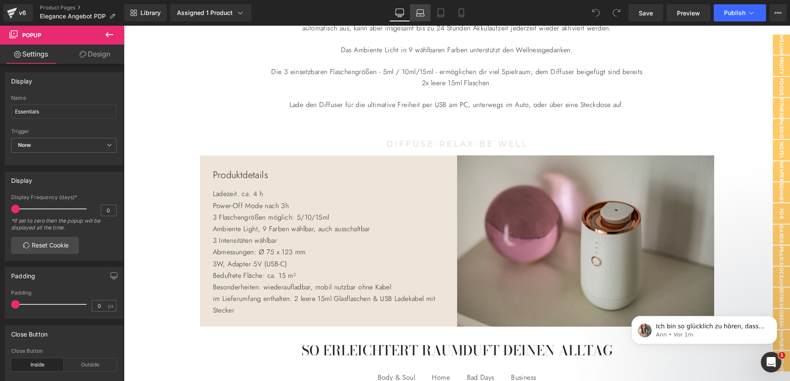
click at [420, 13] on icon at bounding box center [420, 13] width 9 height 9
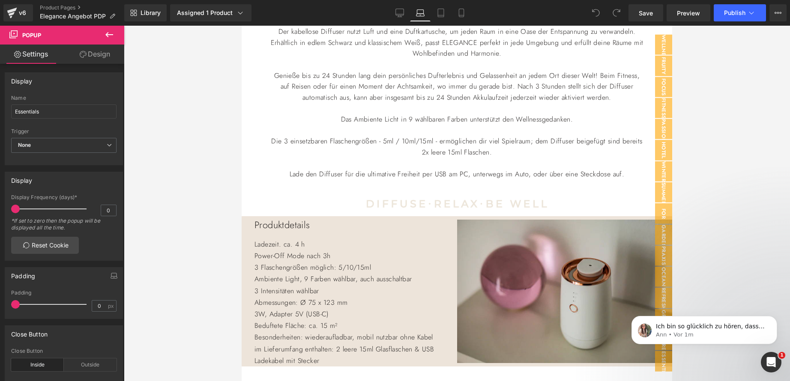
scroll to position [600, 0]
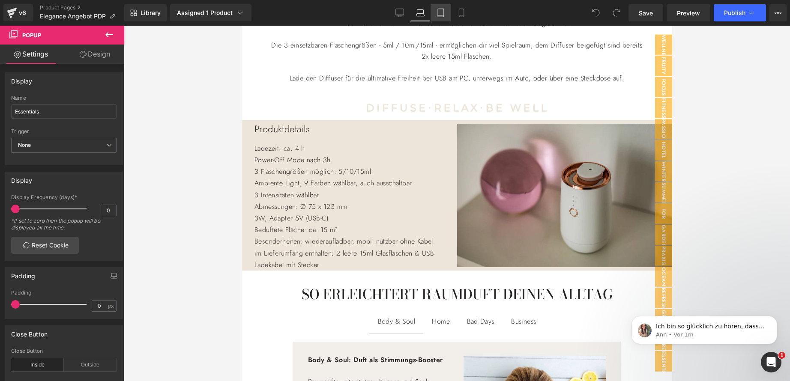
click at [442, 15] on icon at bounding box center [441, 15] width 6 height 0
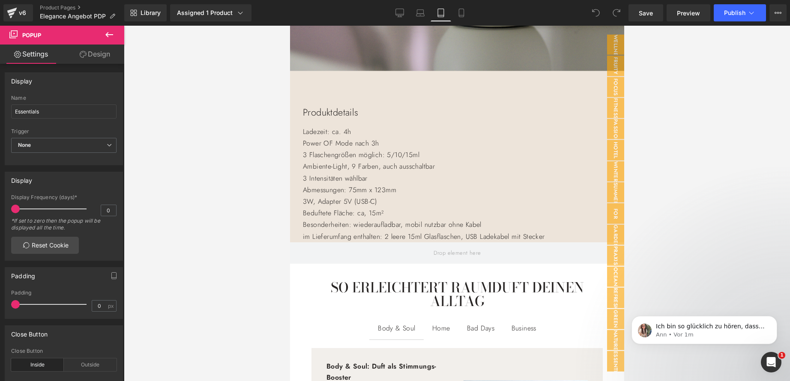
scroll to position [1157, 0]
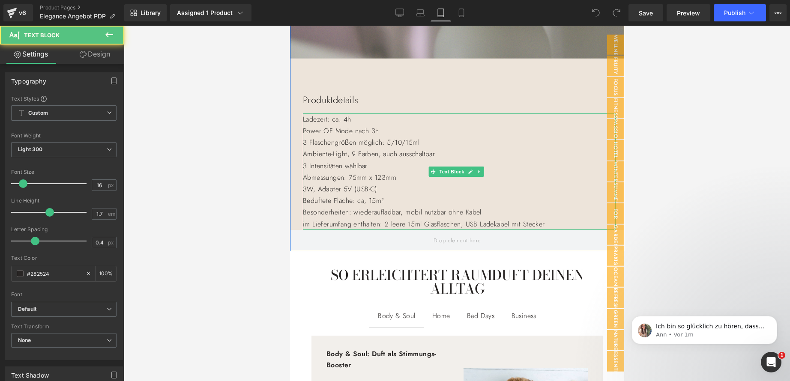
click at [330, 137] on p "Power OF Mode nach 3h" at bounding box center [459, 131] width 313 height 12
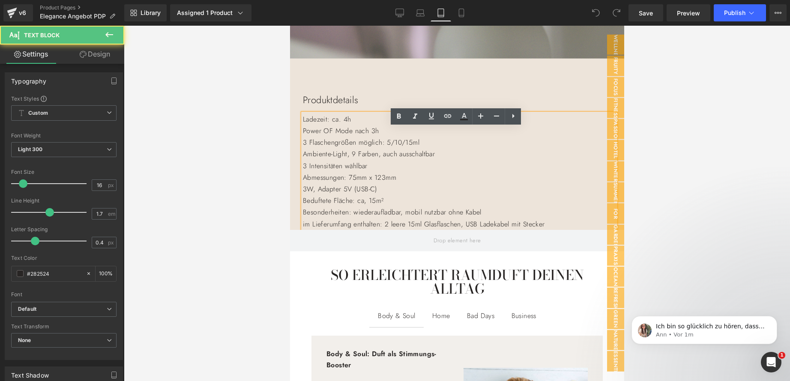
click at [333, 137] on p "Power OF Mode nach 3h" at bounding box center [459, 131] width 313 height 12
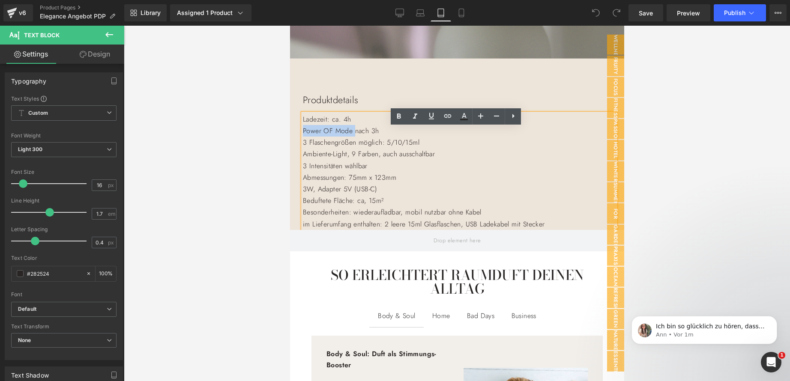
drag, startPoint x: 356, startPoint y: 146, endPoint x: 303, endPoint y: 147, distance: 53.1
click at [303, 137] on p "Power OF Mode nach 3h" at bounding box center [459, 131] width 313 height 12
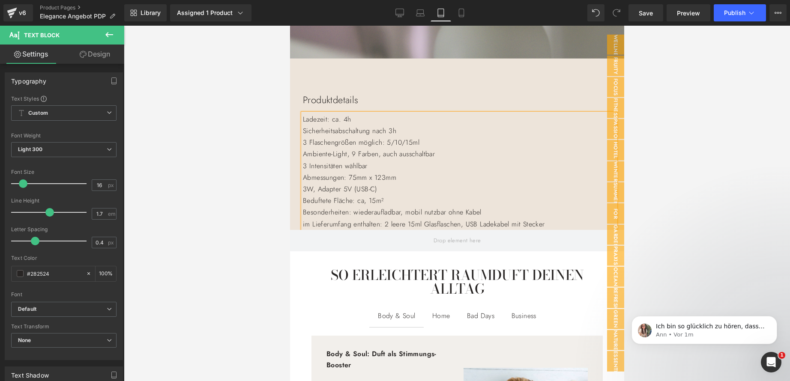
click at [534, 218] on p "Besonderheiten: wiederaufladbar, mobil nutzbar ohne Kabel" at bounding box center [459, 213] width 313 height 12
click at [650, 13] on span "Save" at bounding box center [646, 13] width 14 height 9
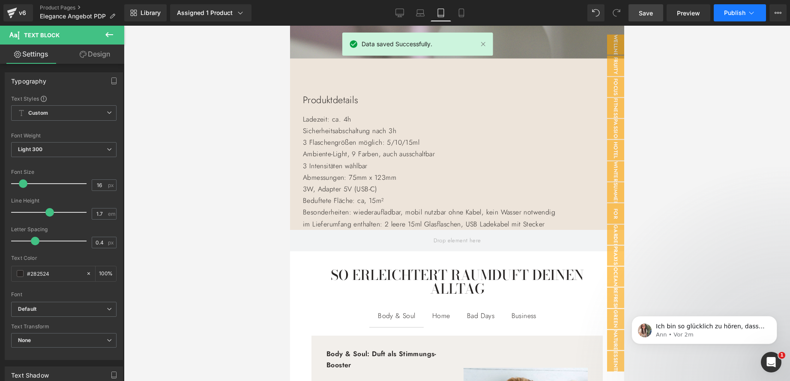
click at [745, 10] on span "Publish" at bounding box center [734, 12] width 21 height 7
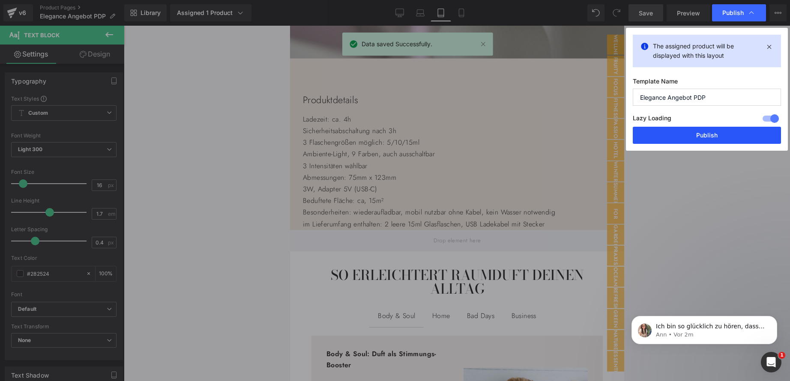
click at [699, 139] on button "Publish" at bounding box center [707, 135] width 148 height 17
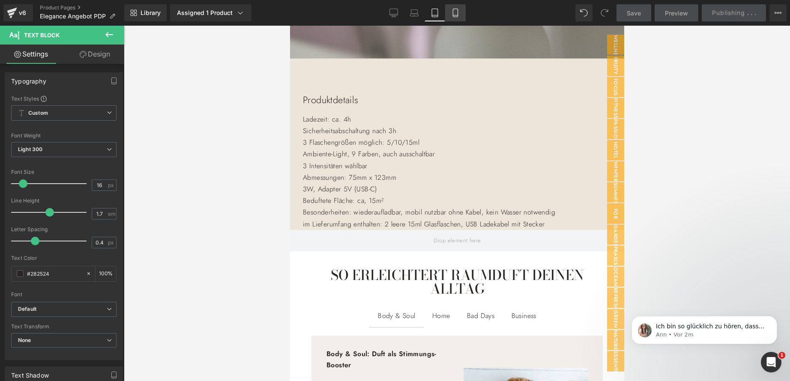
click at [456, 13] on icon at bounding box center [455, 13] width 9 height 9
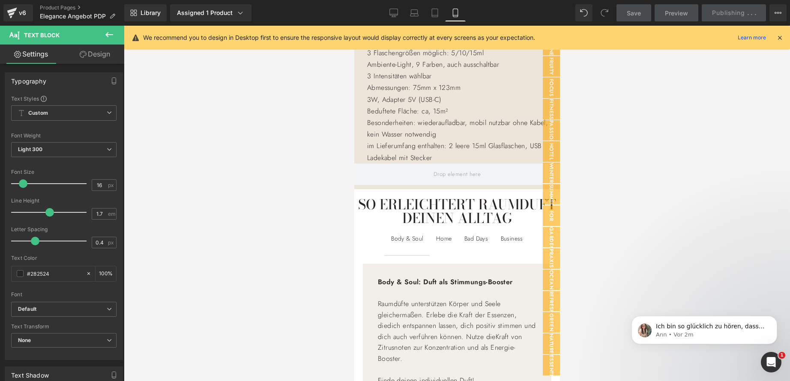
scroll to position [1050, 0]
